Goal: Navigation & Orientation: Find specific page/section

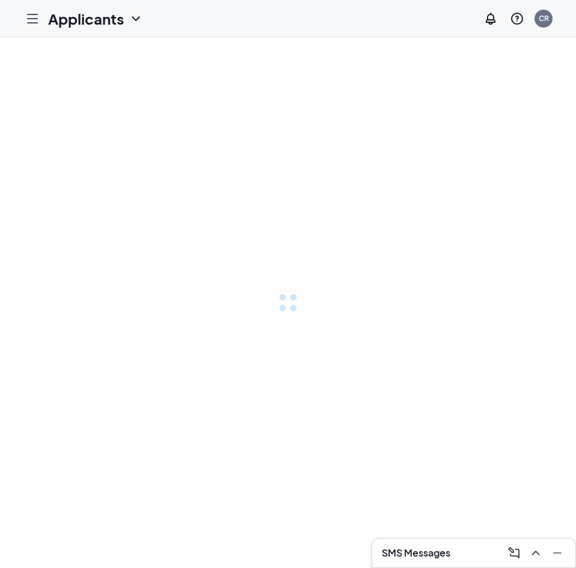
click at [369, 84] on div at bounding box center [288, 302] width 576 height 530
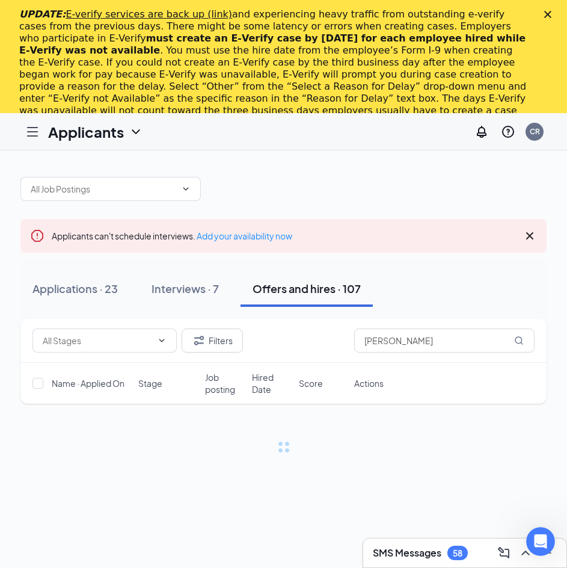
click at [551, 16] on icon "Close" at bounding box center [547, 14] width 7 height 7
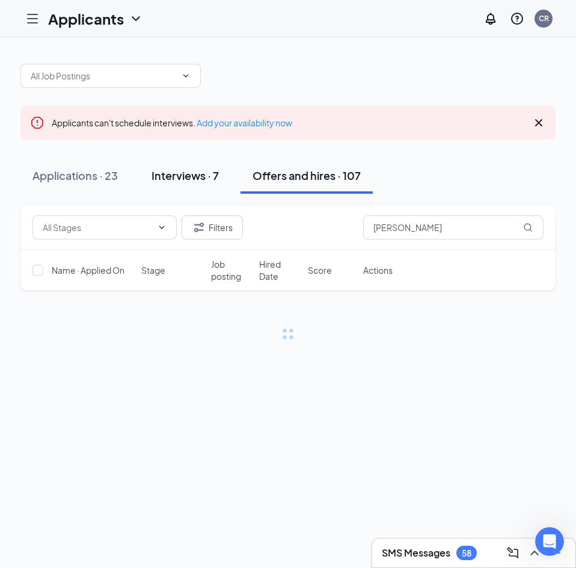
click at [171, 180] on div "Interviews · 7" at bounding box center [185, 175] width 67 height 15
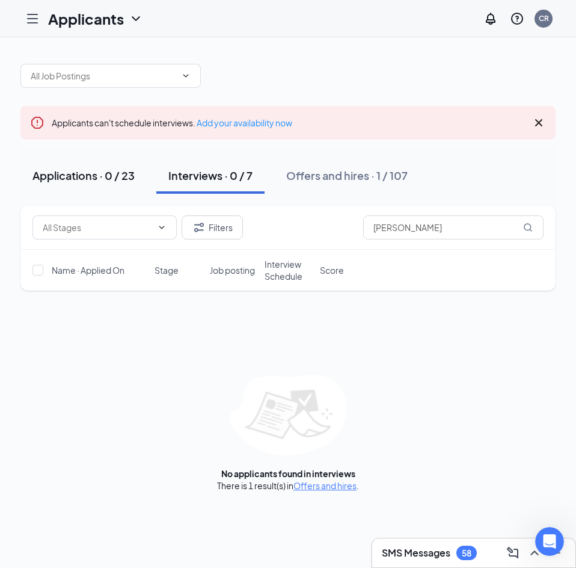
click at [96, 179] on div "Applications · 0 / 23" at bounding box center [83, 175] width 102 height 15
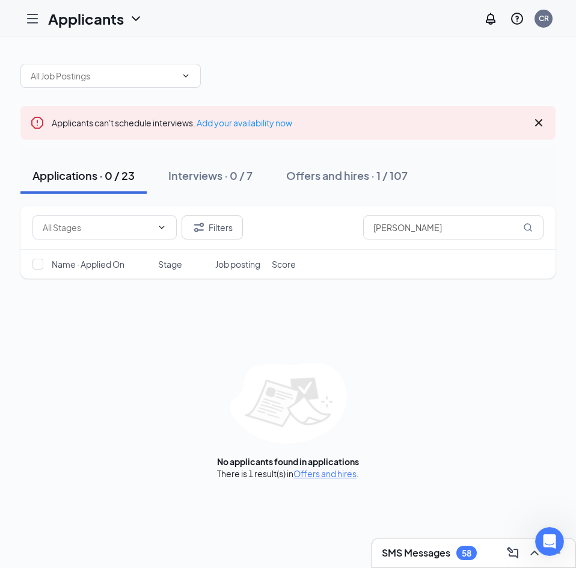
click at [24, 21] on div at bounding box center [32, 19] width 24 height 24
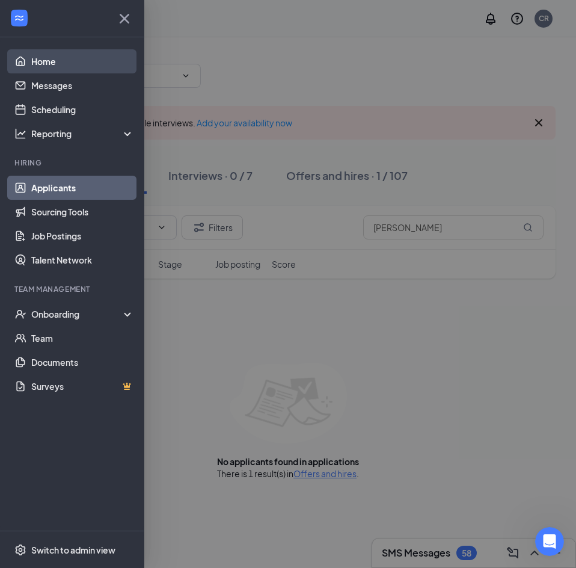
click at [39, 67] on link "Home" at bounding box center [82, 61] width 103 height 24
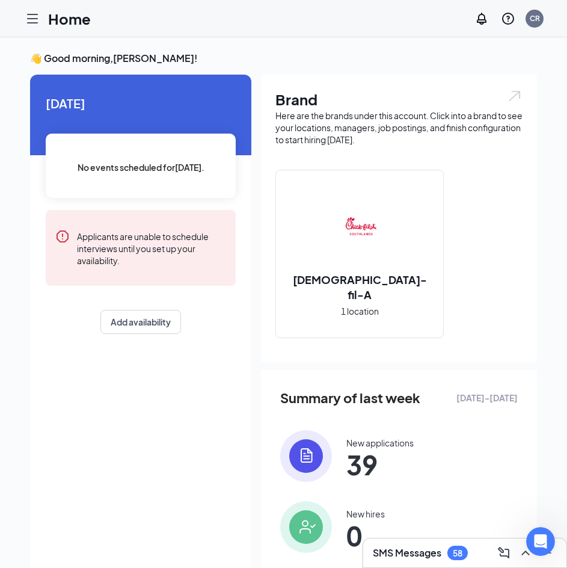
click at [391, 287] on h2 "[DEMOGRAPHIC_DATA]-fil-A" at bounding box center [359, 287] width 167 height 30
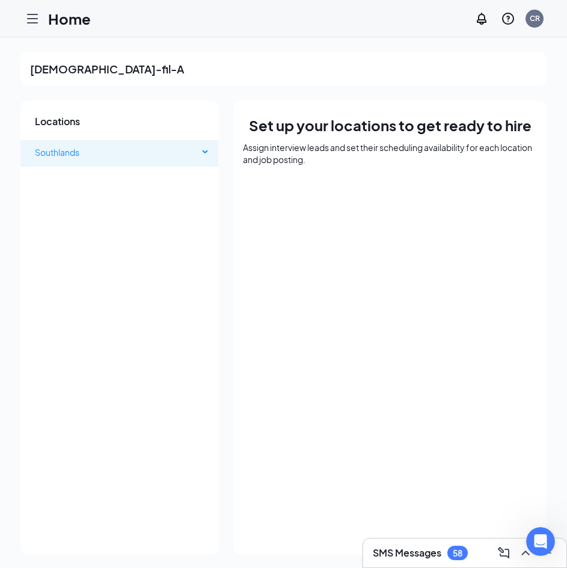
click at [78, 156] on span "Southlands" at bounding box center [57, 152] width 44 height 11
